Goal: Information Seeking & Learning: Check status

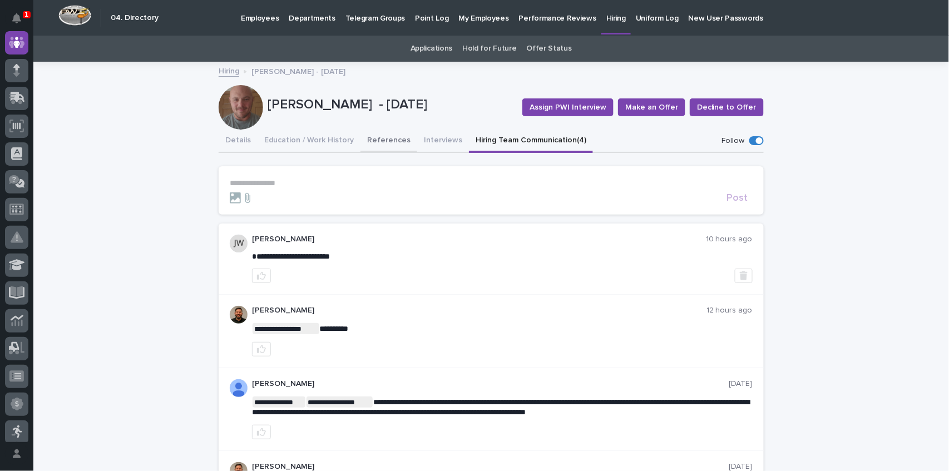
click at [432, 140] on button "Interviews" at bounding box center [443, 141] width 52 height 23
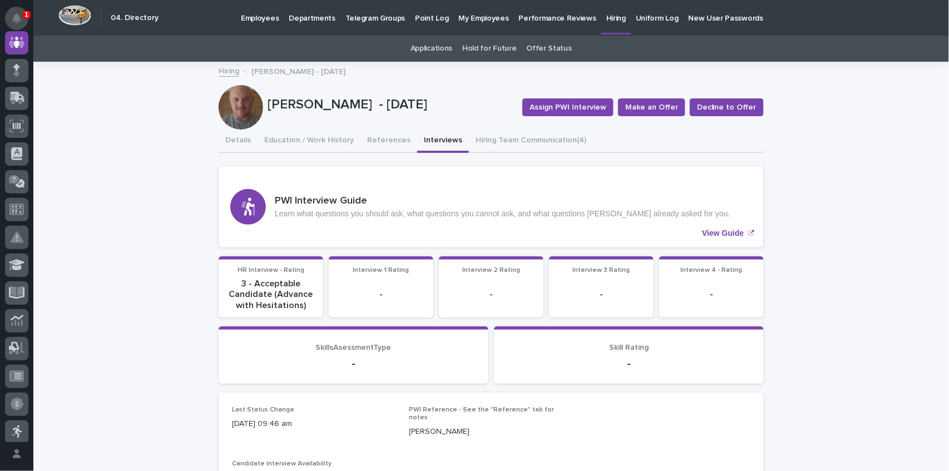
click at [22, 11] on button "Notifications" at bounding box center [16, 18] width 23 height 23
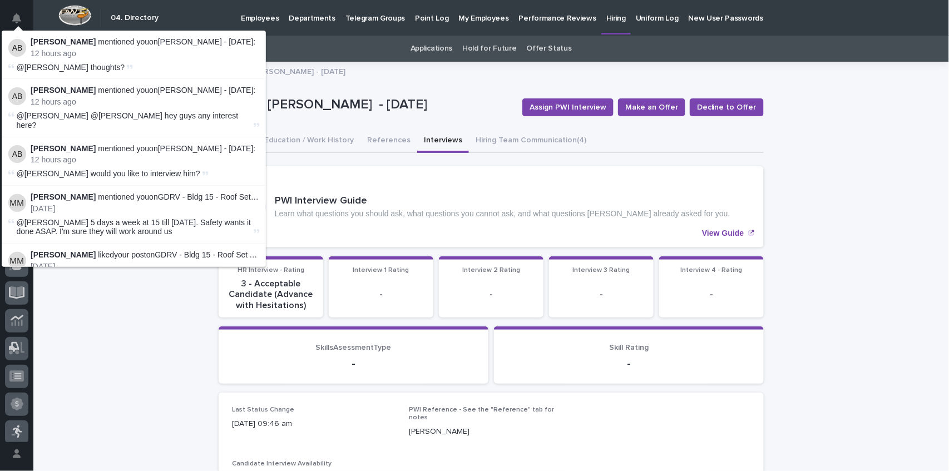
click at [75, 47] on div "Austin Beachy mentioned you on Robert Lafollette - 07/14/25 : 12 hours ago" at bounding box center [145, 47] width 229 height 21
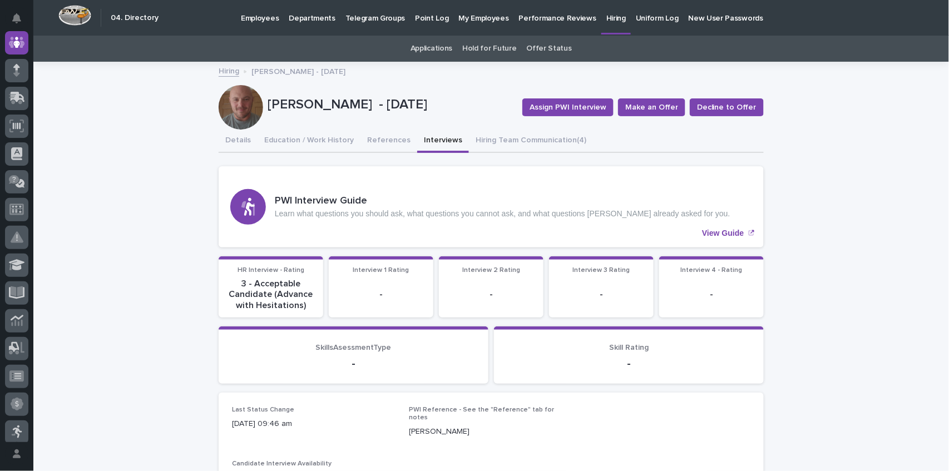
click at [606, 16] on p "Hiring" at bounding box center [615, 11] width 19 height 23
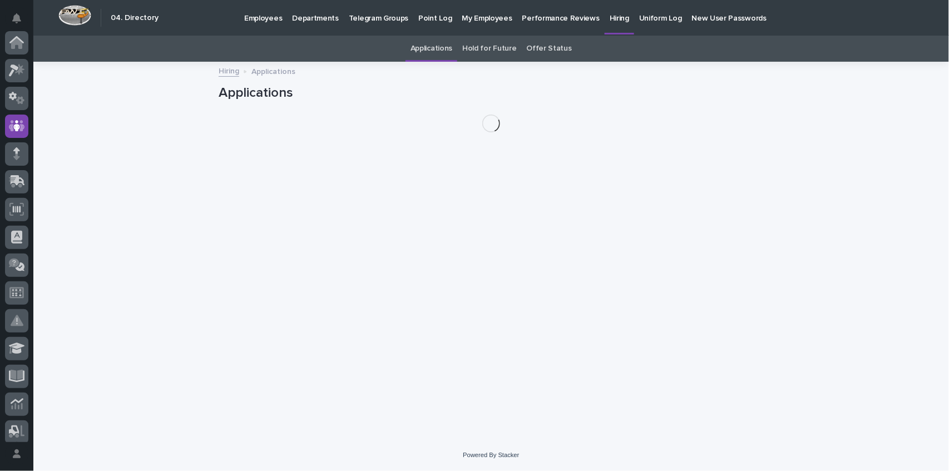
scroll to position [83, 0]
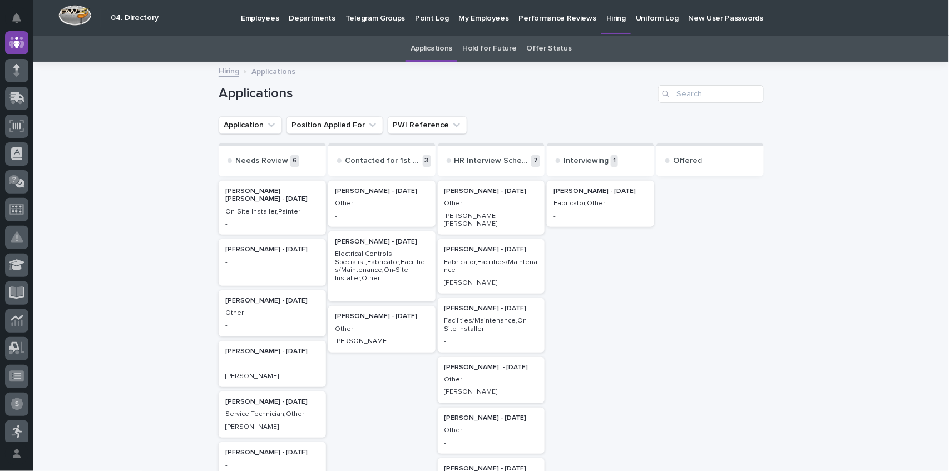
click at [269, 187] on div "Miguel Ramirez Silva - 09/03/25" at bounding box center [272, 194] width 94 height 18
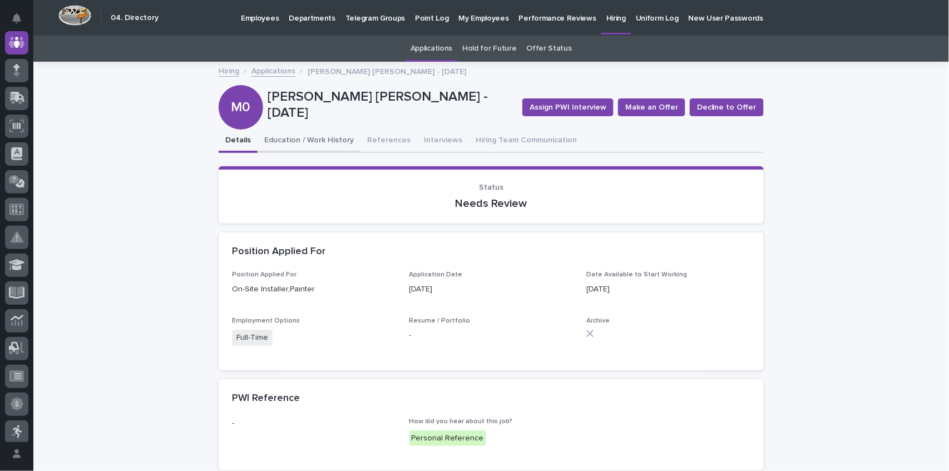
click at [276, 140] on button "Education / Work History" at bounding box center [309, 141] width 103 height 23
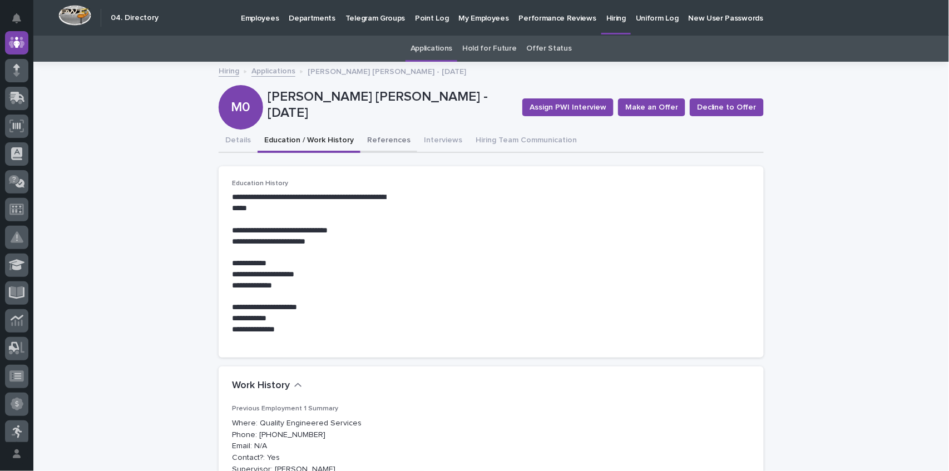
click at [378, 137] on button "References" at bounding box center [389, 141] width 57 height 23
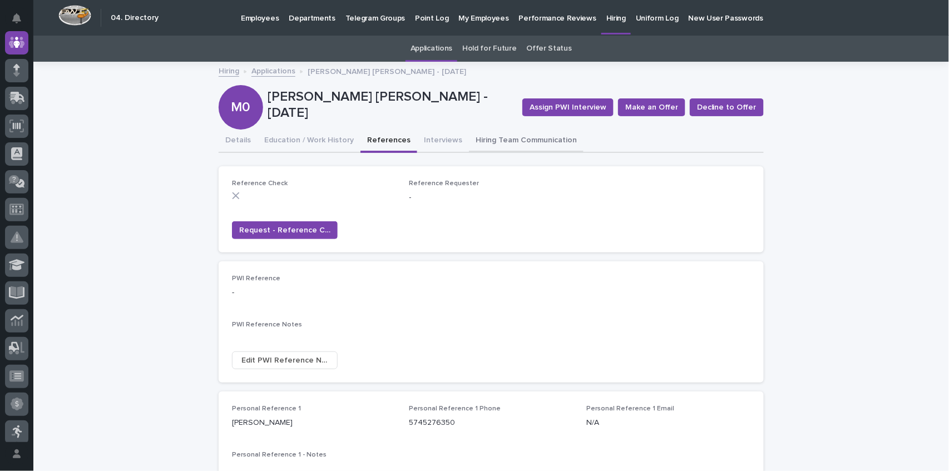
click at [422, 137] on button "Interviews" at bounding box center [443, 141] width 52 height 23
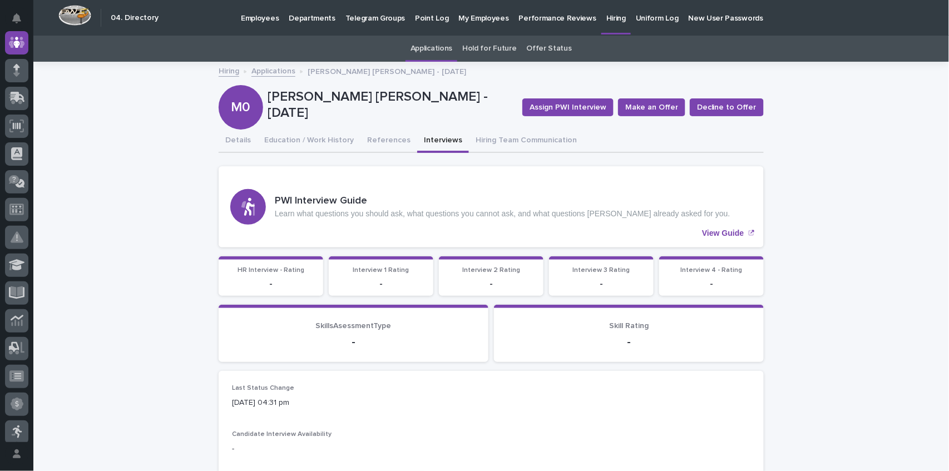
click at [229, 138] on button "Details" at bounding box center [238, 141] width 39 height 23
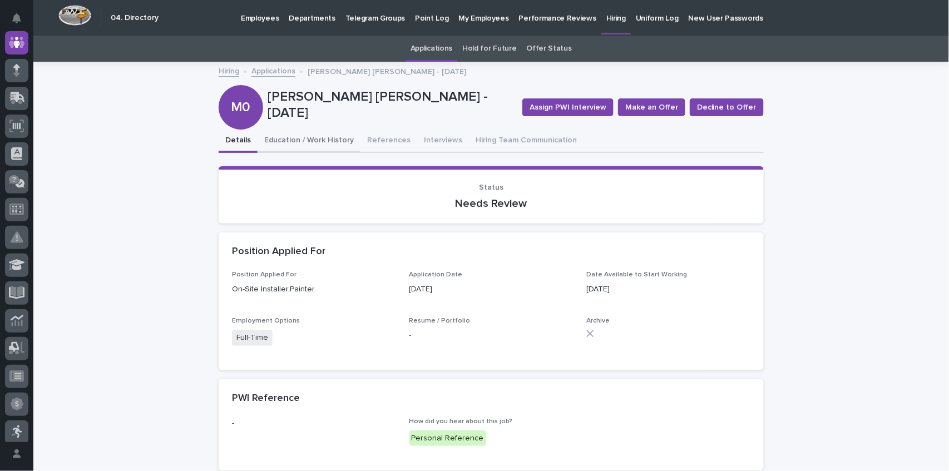
click at [326, 139] on button "Education / Work History" at bounding box center [309, 141] width 103 height 23
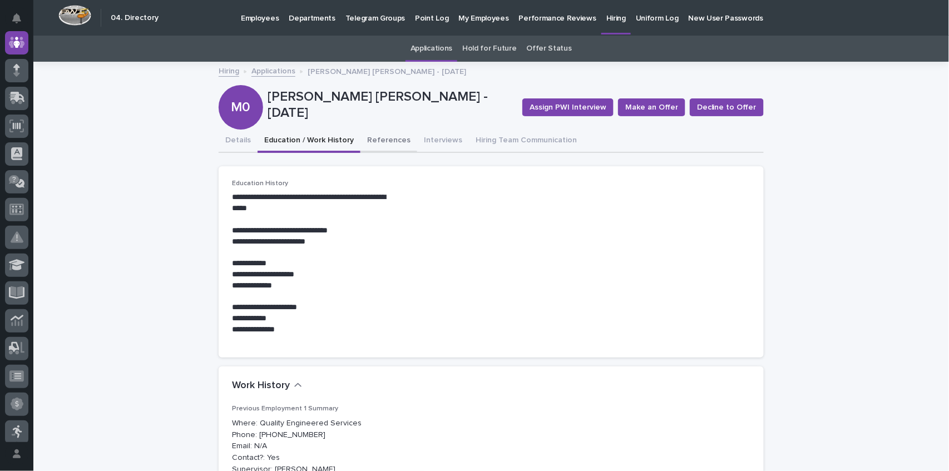
click at [374, 136] on button "References" at bounding box center [389, 141] width 57 height 23
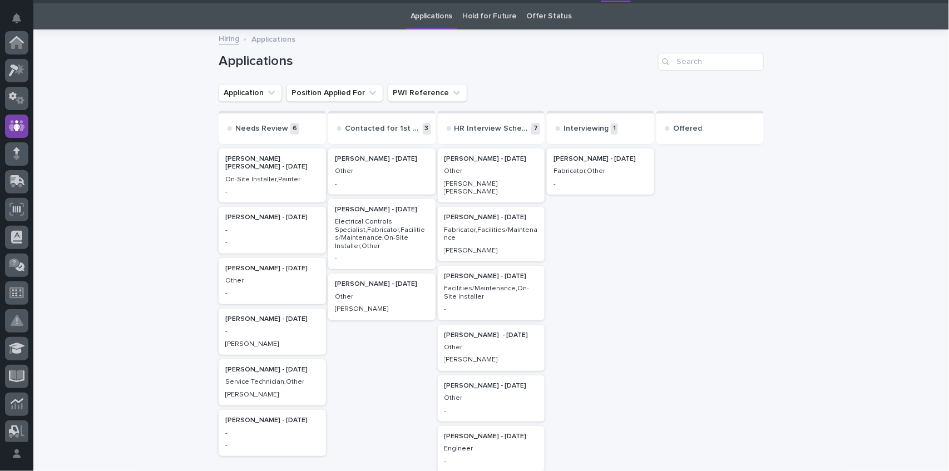
scroll to position [83, 0]
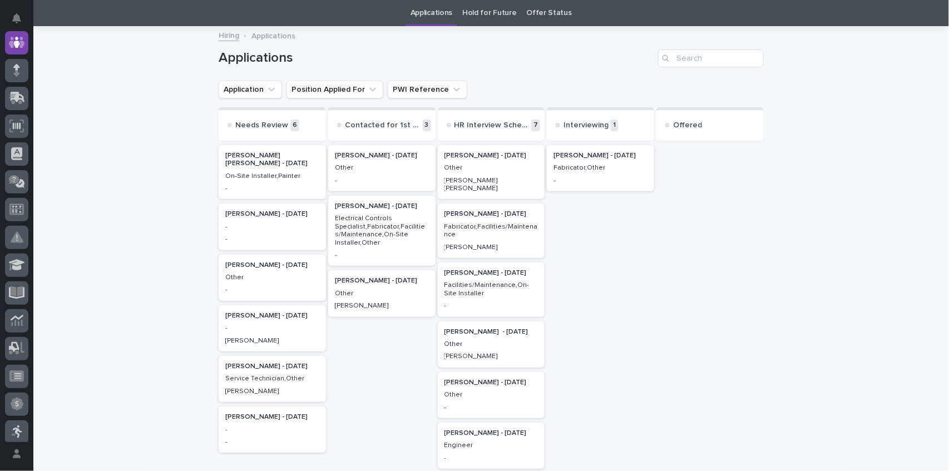
click at [361, 157] on p "Doreen Hochstetler - 08/20/25" at bounding box center [382, 156] width 94 height 8
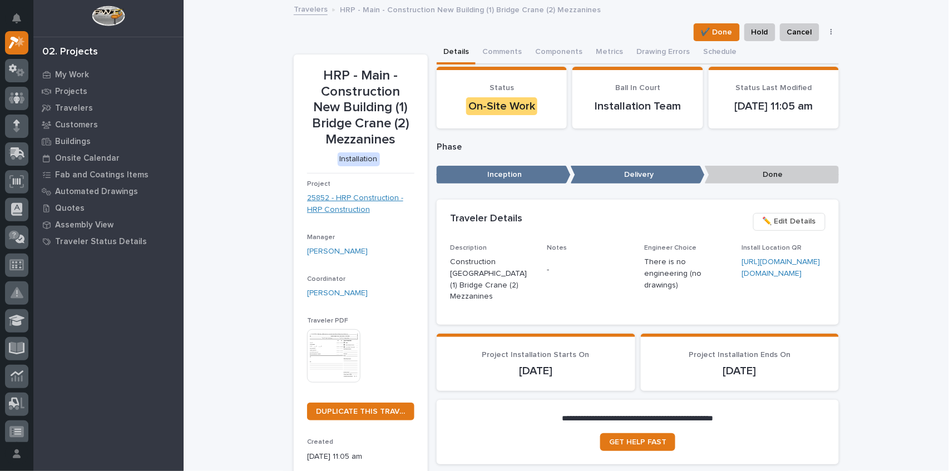
click at [371, 196] on link "25852 - HRP Construction - HRP Construction" at bounding box center [360, 203] width 107 height 23
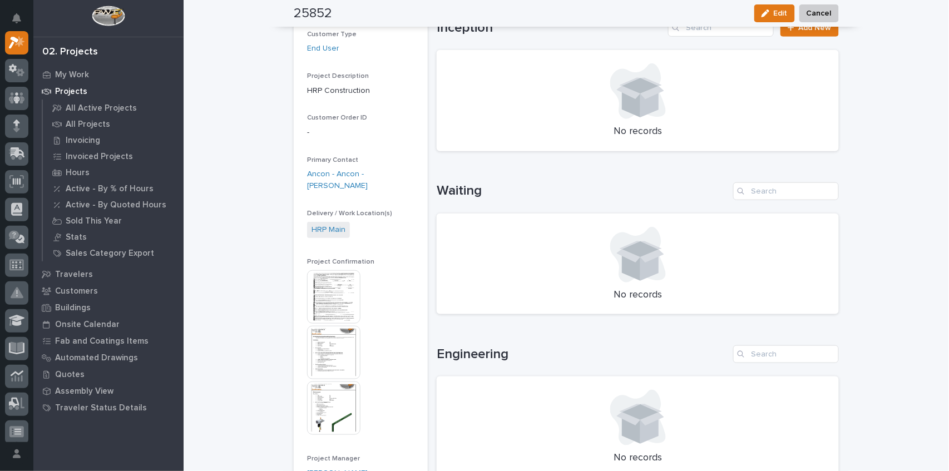
scroll to position [334, 0]
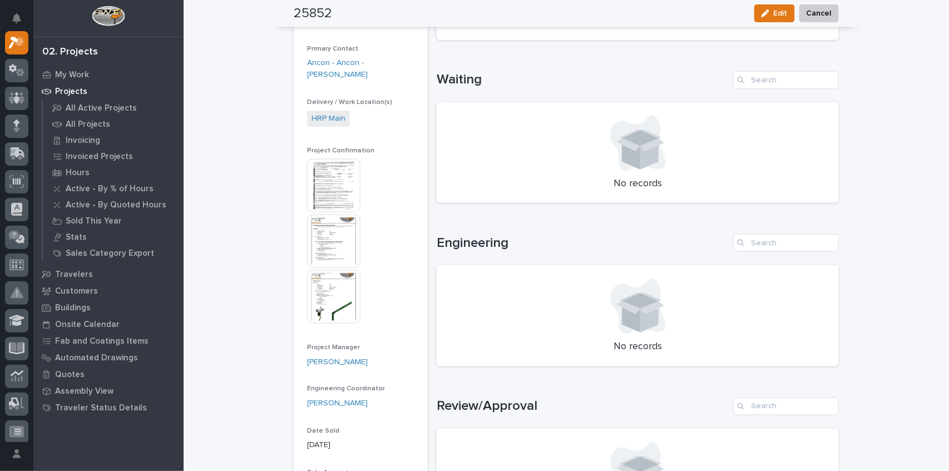
click at [343, 241] on img at bounding box center [333, 241] width 53 height 53
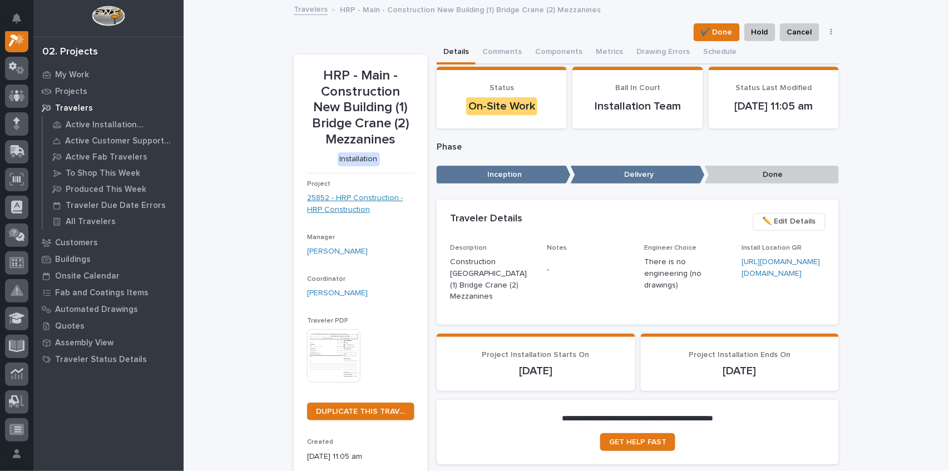
click at [338, 195] on link "25852 - HRP Construction - HRP Construction" at bounding box center [360, 203] width 107 height 23
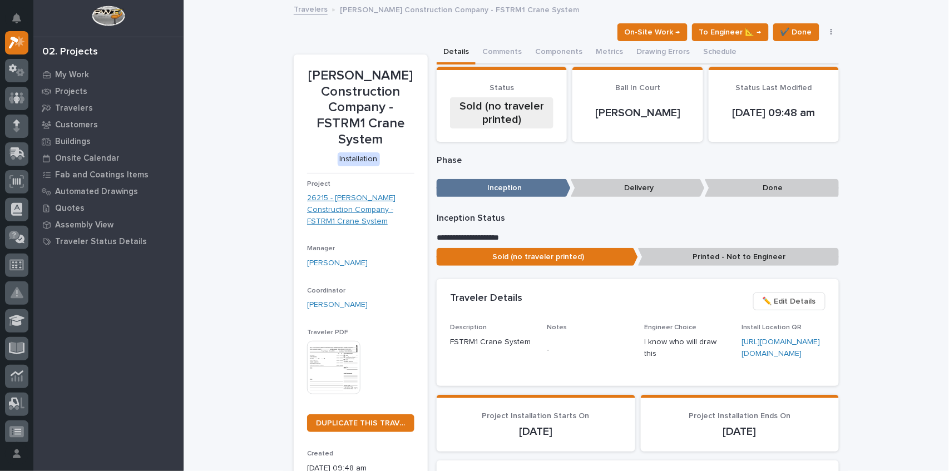
click at [349, 200] on link "26215 - Patterson Construction Company - FSTRM1 Crane System" at bounding box center [360, 209] width 107 height 34
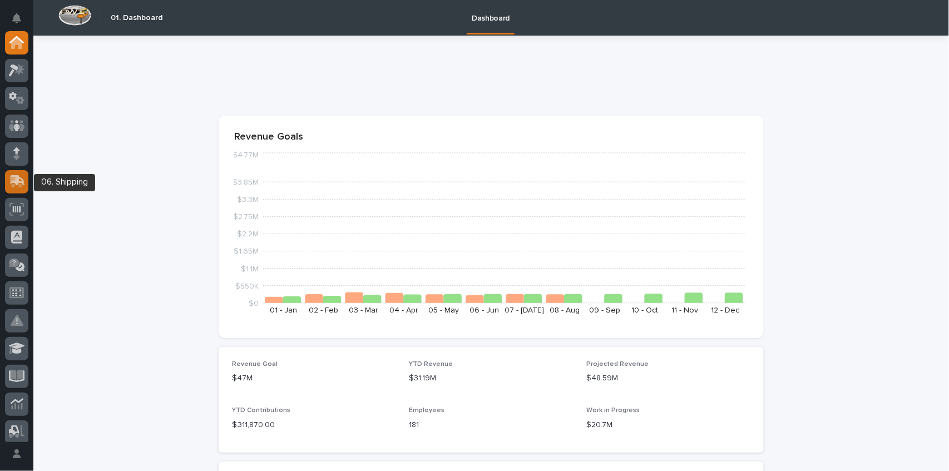
click at [17, 184] on icon at bounding box center [18, 180] width 14 height 11
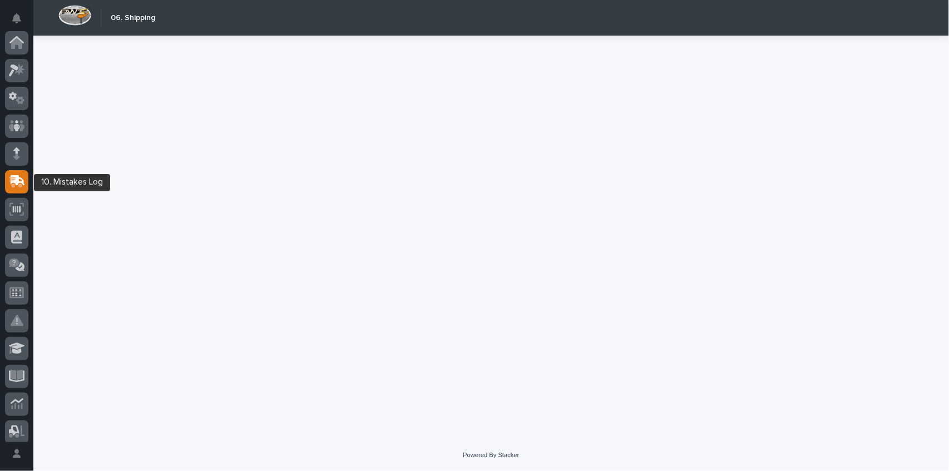
scroll to position [139, 0]
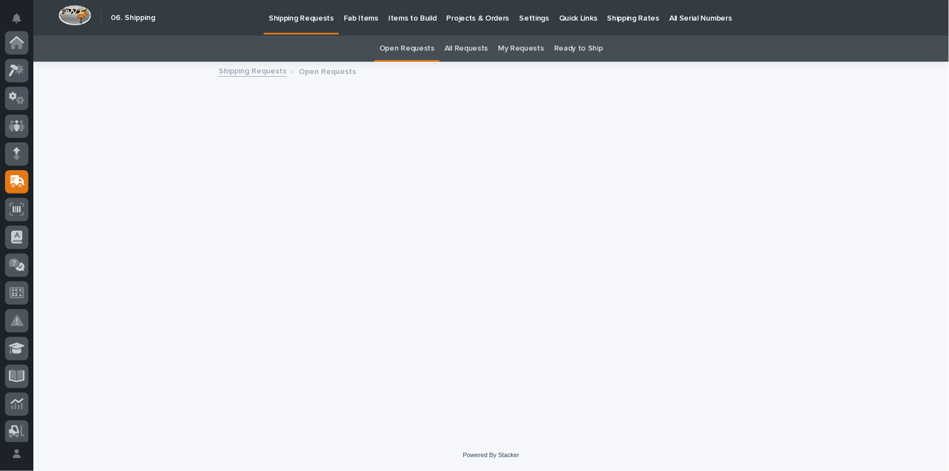
scroll to position [139, 0]
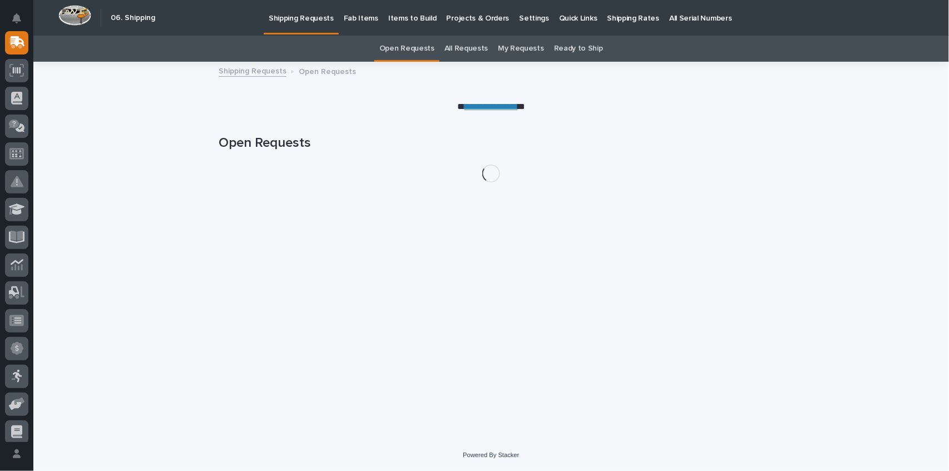
click at [364, 14] on p "Fab Items" at bounding box center [361, 11] width 34 height 23
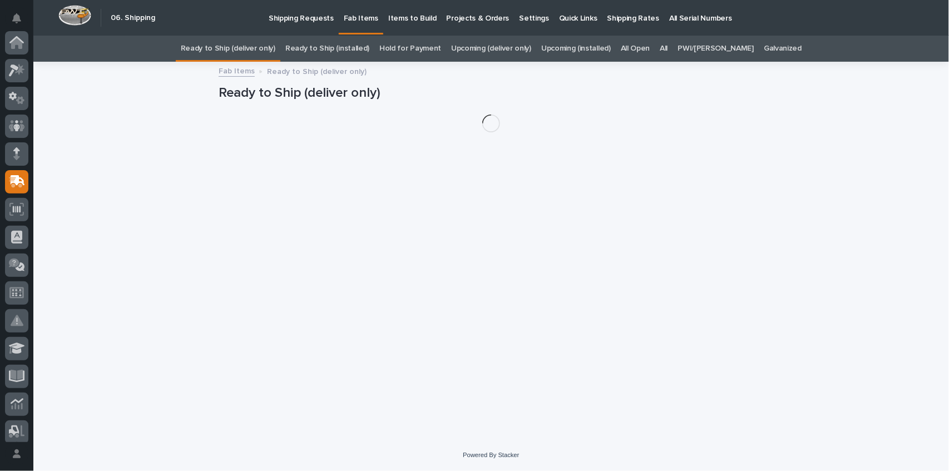
scroll to position [139, 0]
click at [668, 48] on link "All" at bounding box center [664, 49] width 8 height 26
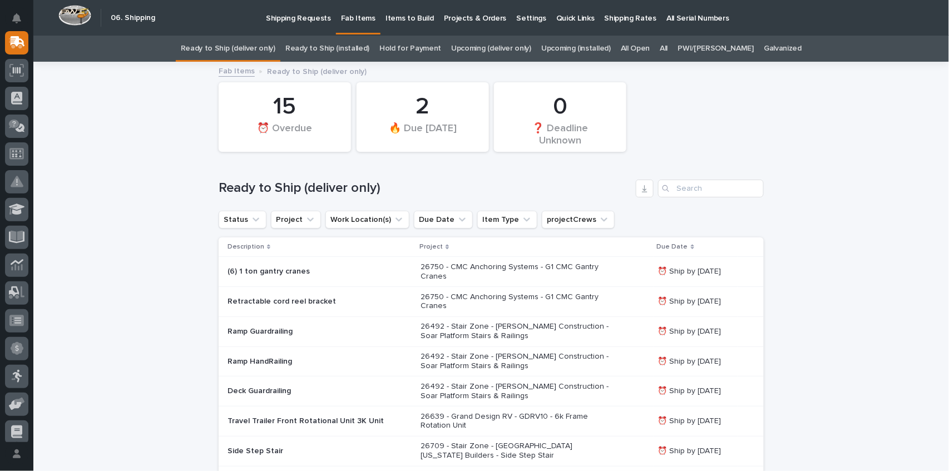
click at [668, 46] on link "All" at bounding box center [664, 49] width 8 height 26
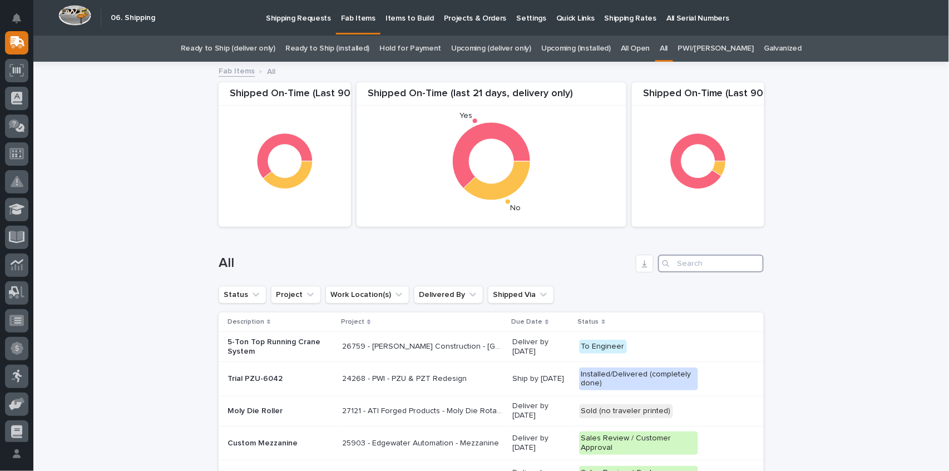
click at [704, 268] on input "Search" at bounding box center [711, 264] width 106 height 18
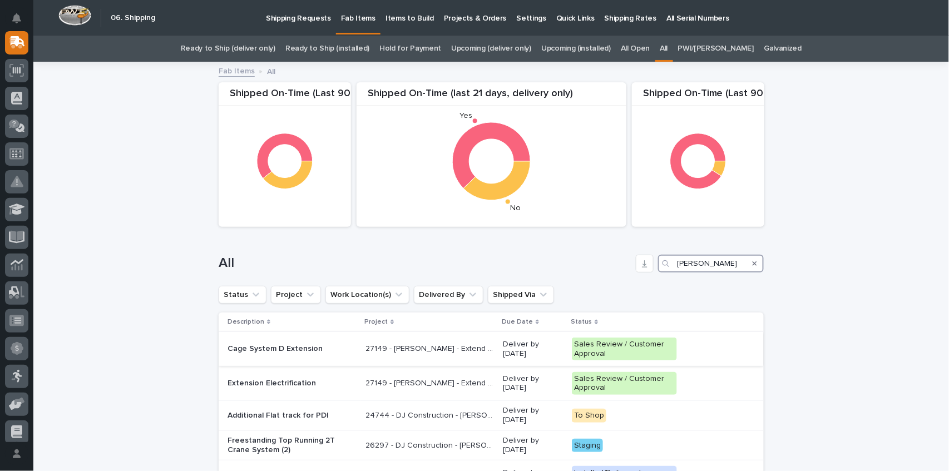
scroll to position [74, 0]
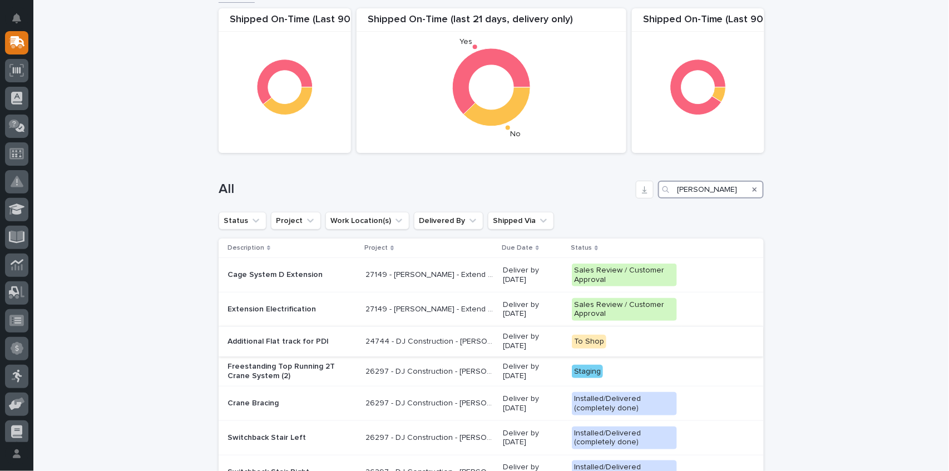
type input "brinkley"
click at [438, 339] on p "24744 - DJ Construction - Brinkley Plant 7 Setup" at bounding box center [431, 341] width 131 height 12
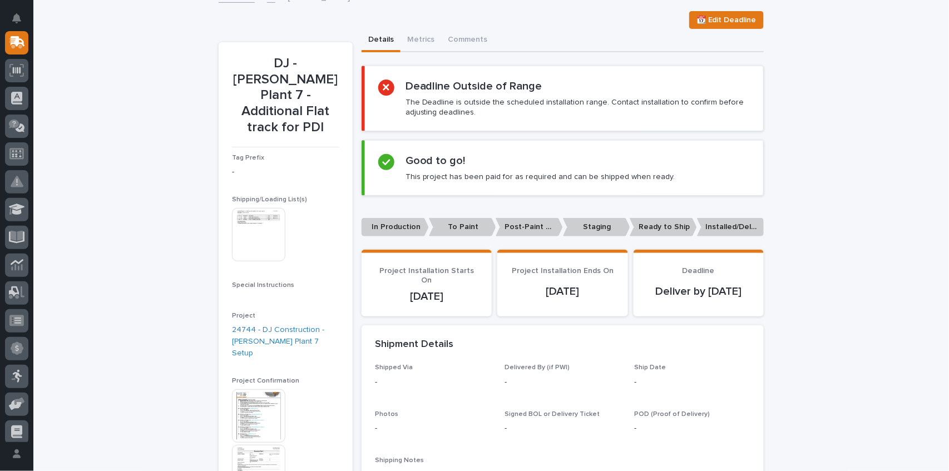
scroll to position [223, 0]
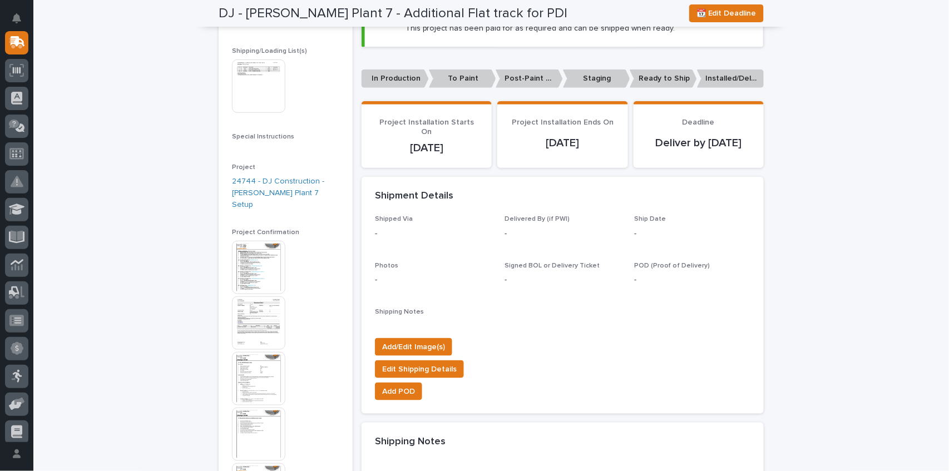
click at [257, 241] on img at bounding box center [258, 267] width 53 height 53
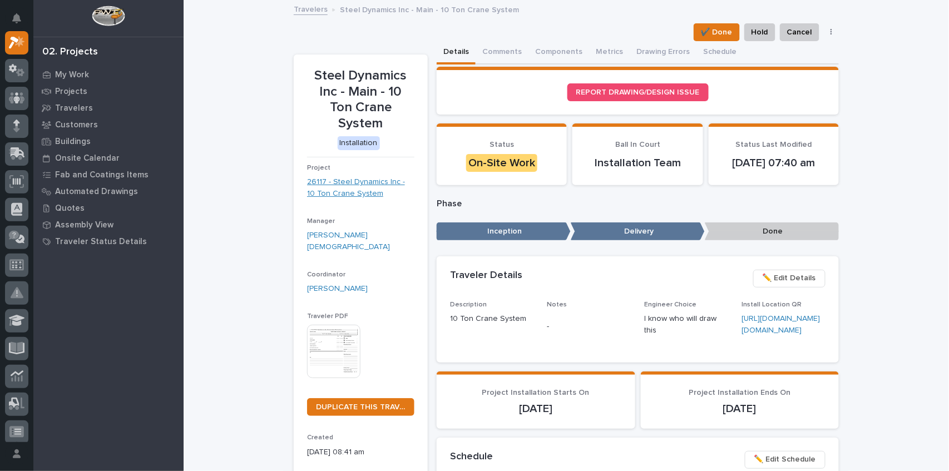
click at [345, 164] on div "Project 26117 - Steel Dynamics Inc - 10 Ton Crane System" at bounding box center [360, 186] width 107 height 45
click at [346, 176] on link "26117 - Steel Dynamics Inc - 10 Ton Crane System" at bounding box center [360, 187] width 107 height 23
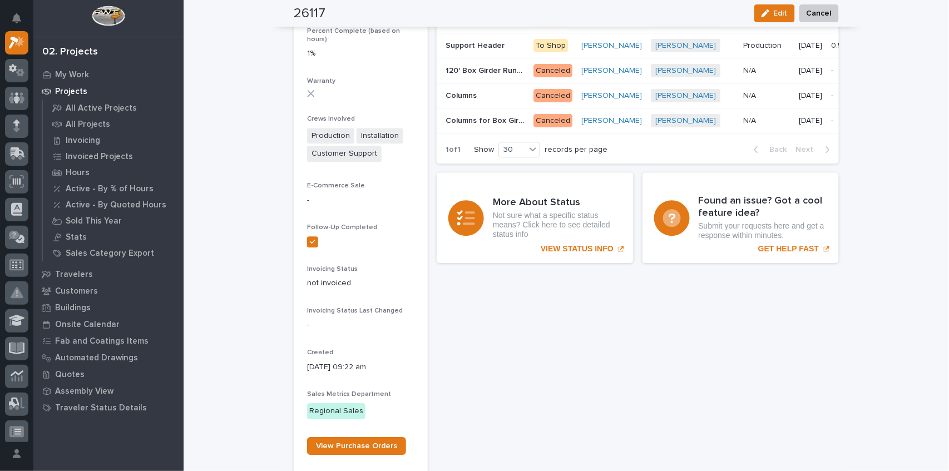
scroll to position [816, 0]
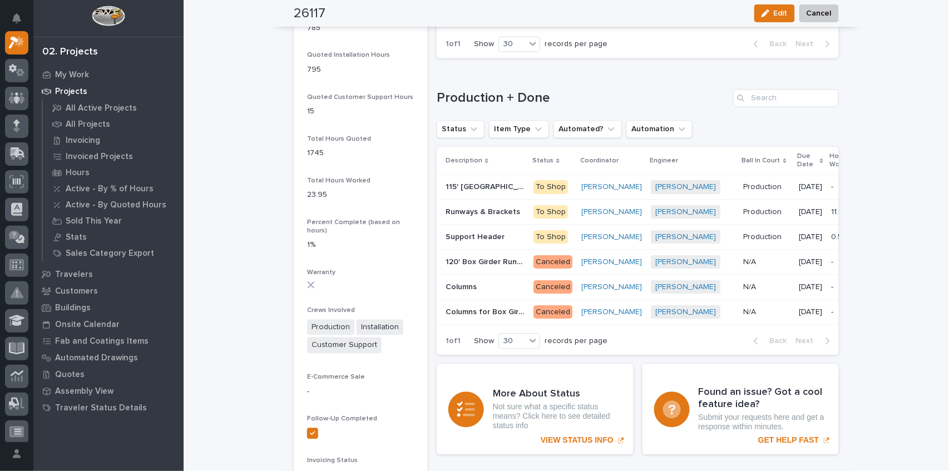
click at [466, 192] on p "115' [GEOGRAPHIC_DATA]" at bounding box center [486, 186] width 81 height 12
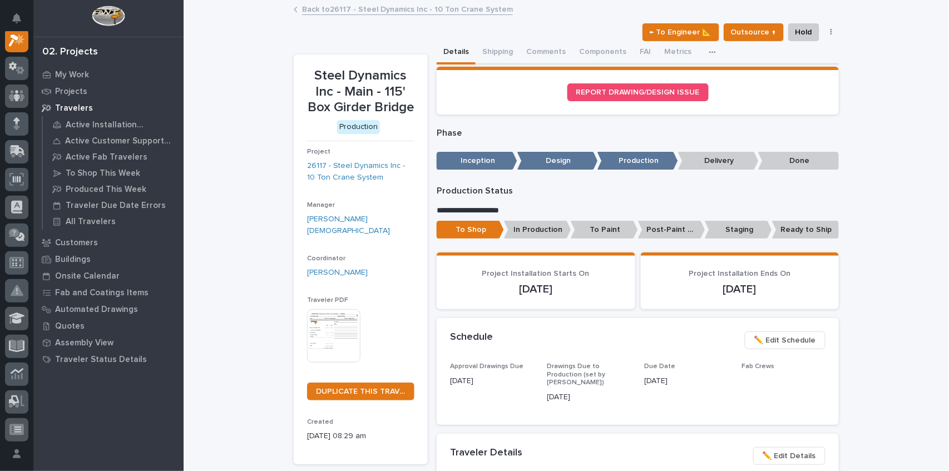
scroll to position [28, 0]
click at [492, 46] on button "Shipping" at bounding box center [498, 52] width 44 height 23
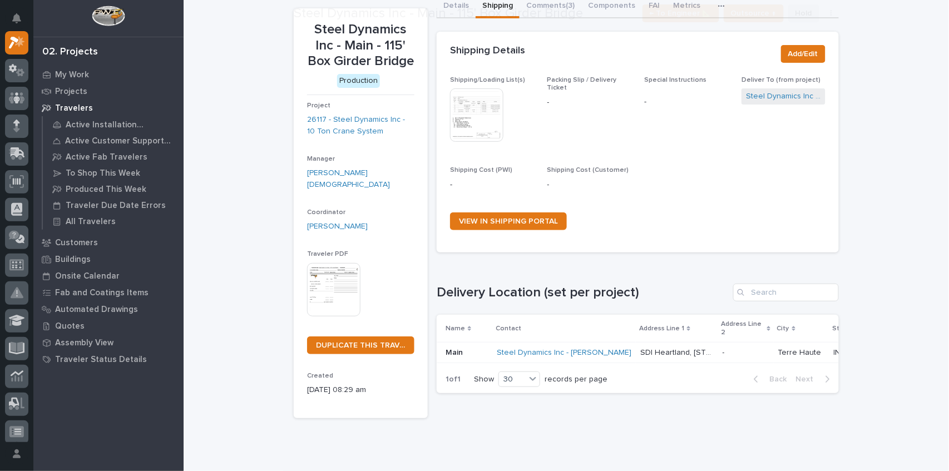
scroll to position [70, 0]
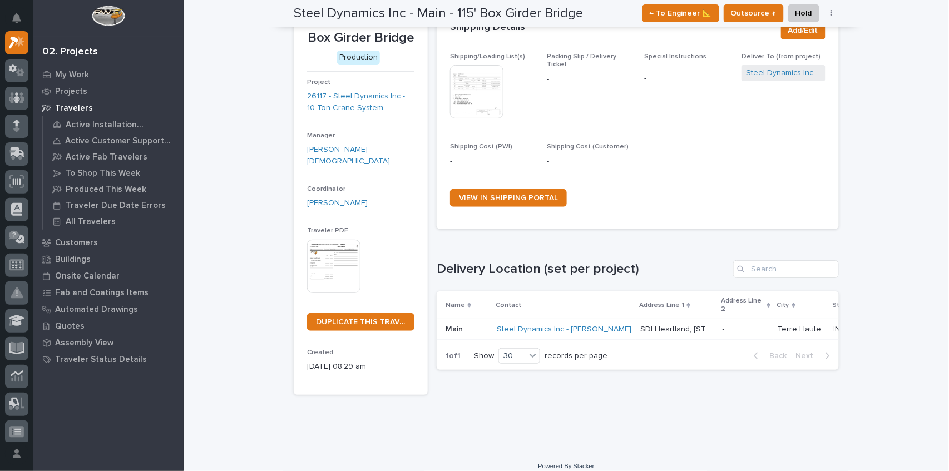
click at [640, 324] on p "SDI Heartland, [STREET_ADDRESS]" at bounding box center [678, 329] width 76 height 12
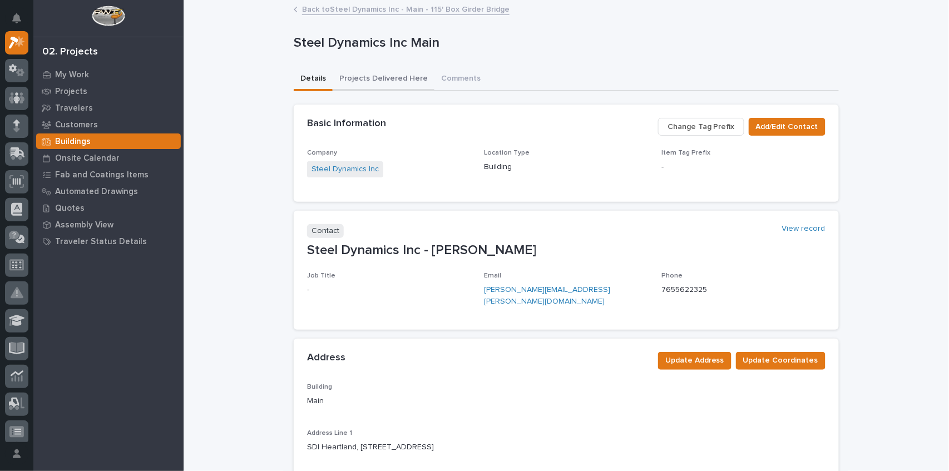
click at [378, 78] on button "Projects Delivered Here" at bounding box center [384, 79] width 102 height 23
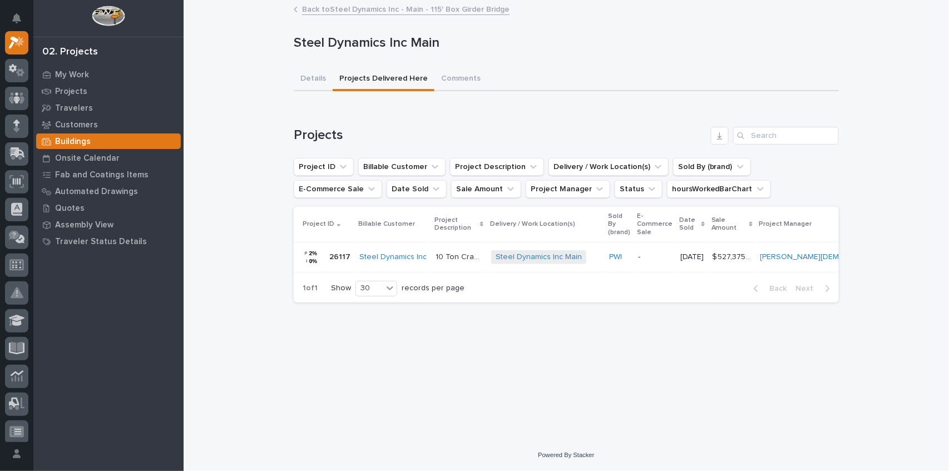
click at [738, 258] on p "$ 527,375.89" at bounding box center [733, 256] width 41 height 12
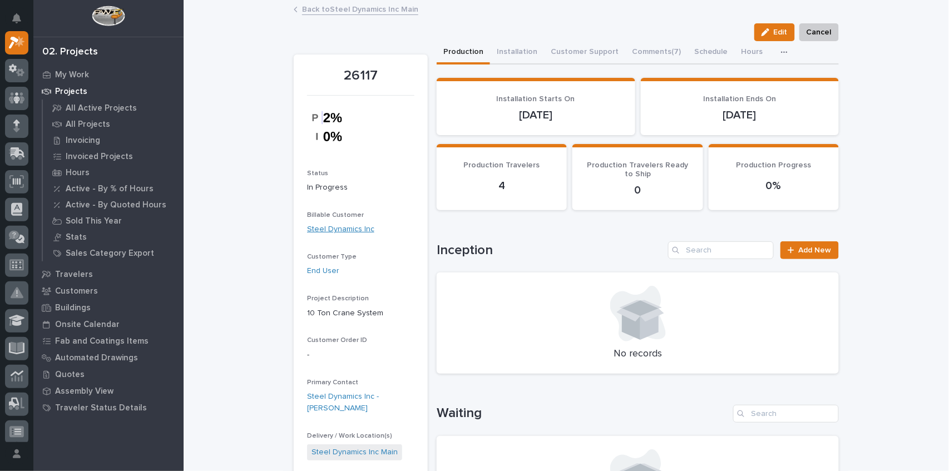
click at [343, 226] on link "Steel Dynamics Inc" at bounding box center [340, 230] width 67 height 12
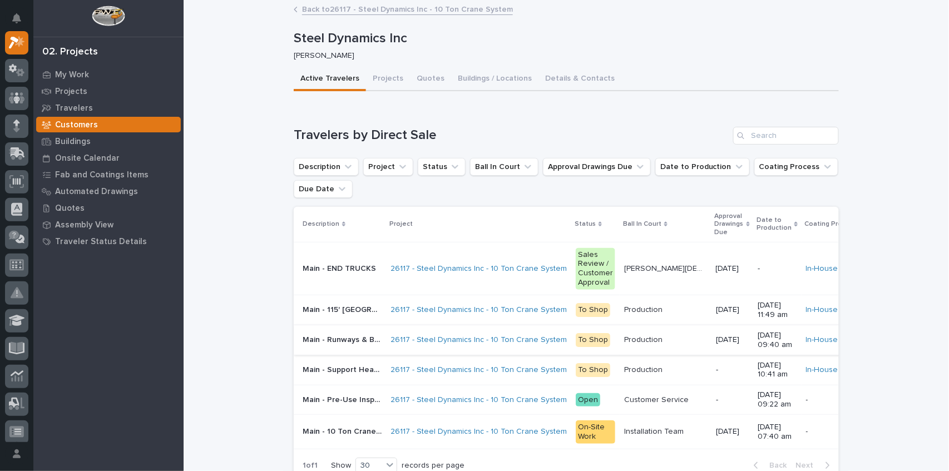
scroll to position [110, 0]
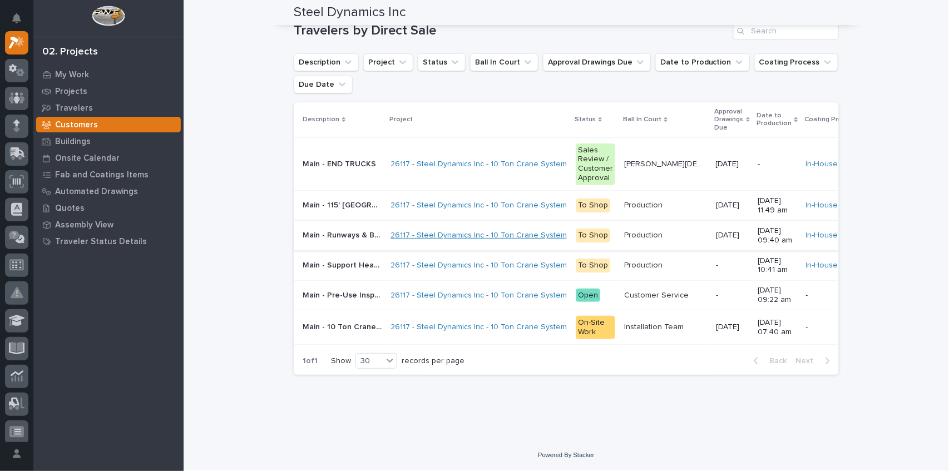
click at [422, 231] on link "26117 - Steel Dynamics Inc - 10 Ton Crane System" at bounding box center [479, 235] width 176 height 9
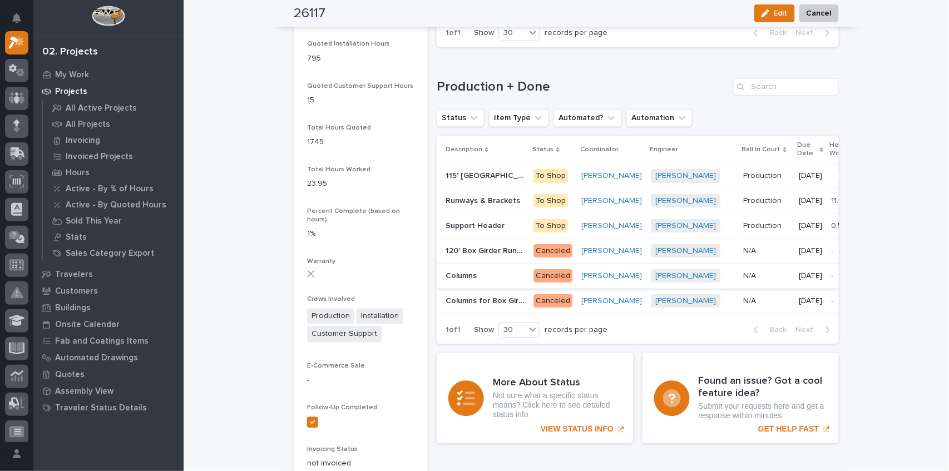
scroll to position [927, 0]
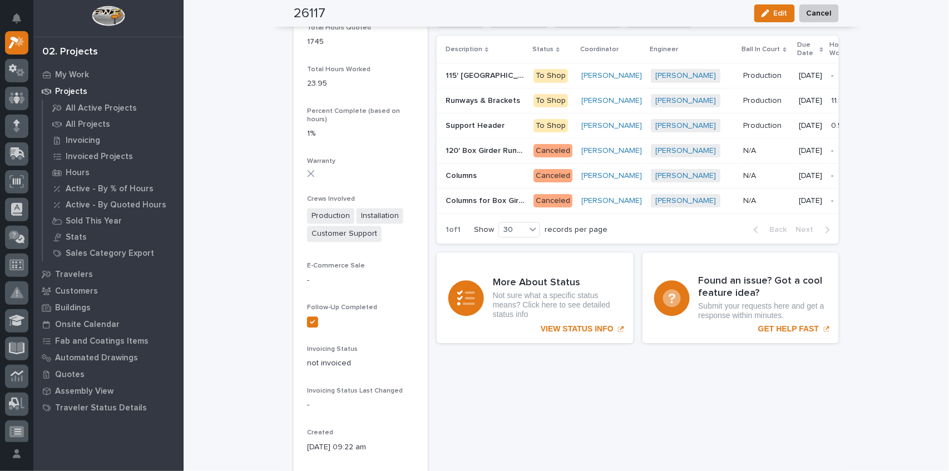
click at [461, 81] on p "115' [GEOGRAPHIC_DATA]" at bounding box center [486, 75] width 81 height 12
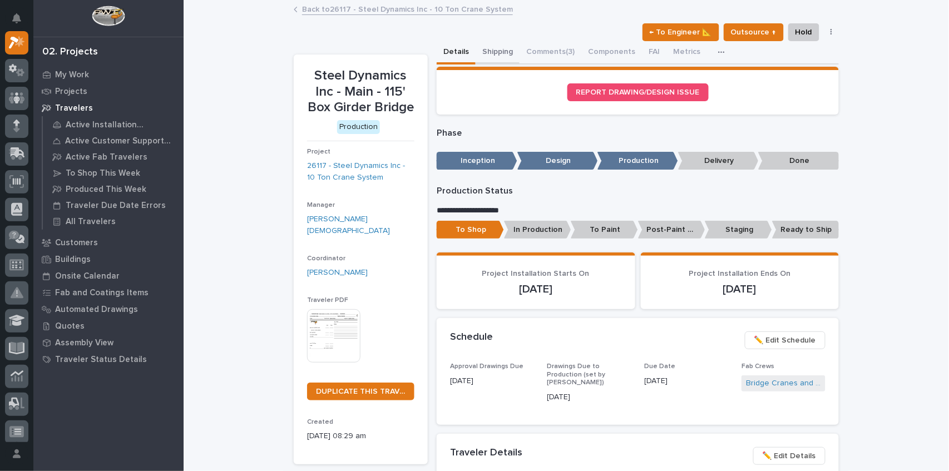
click at [479, 52] on button "Shipping" at bounding box center [498, 52] width 44 height 23
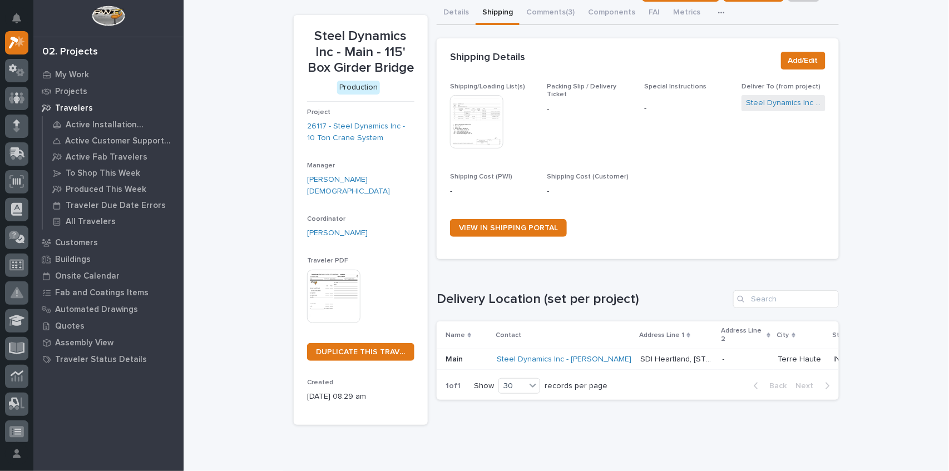
scroll to position [70, 0]
